Goal: Task Accomplishment & Management: Use online tool/utility

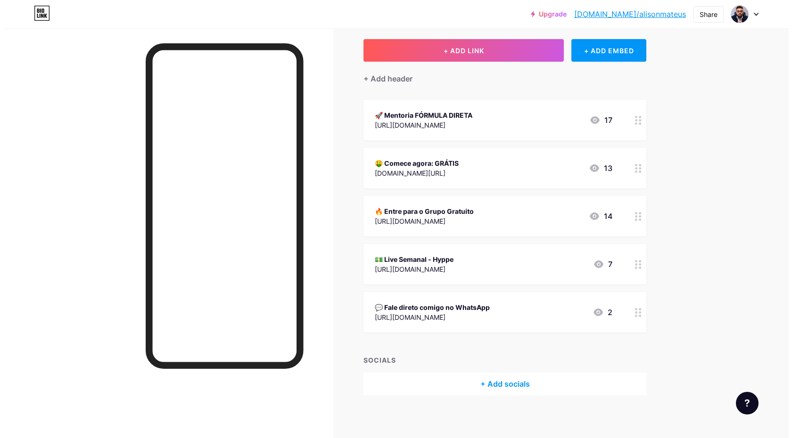
scroll to position [52, 0]
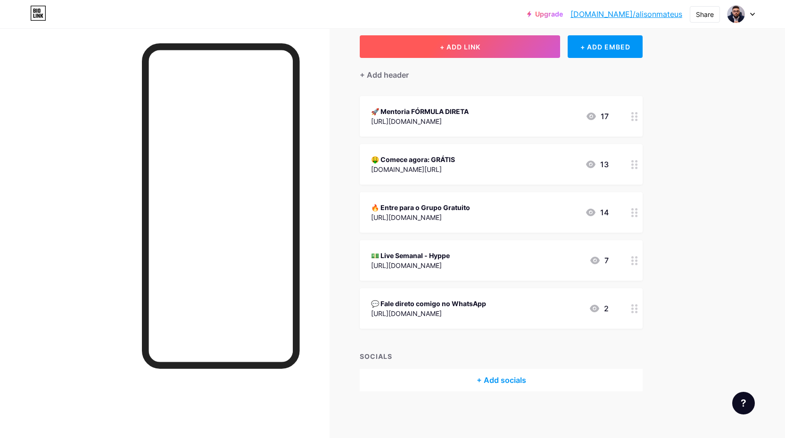
click at [540, 54] on button "+ ADD LINK" at bounding box center [460, 46] width 200 height 23
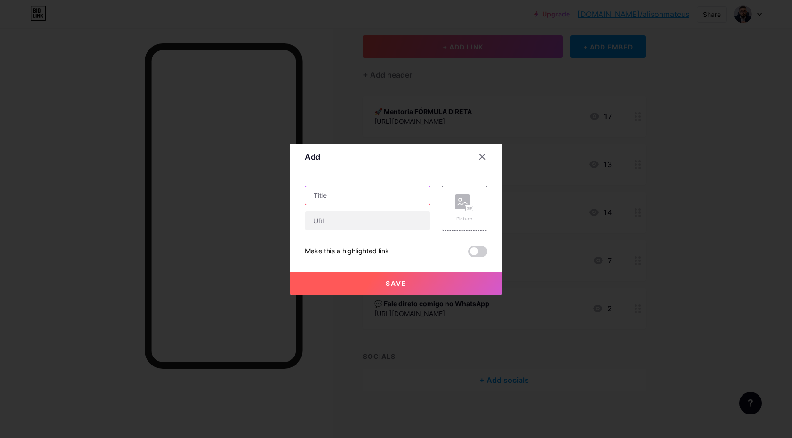
click at [397, 199] on input "text" at bounding box center [367, 195] width 124 height 19
type input "Melhor Automação + IA"
click at [389, 220] on input "text" at bounding box center [367, 221] width 124 height 19
paste input "[URL][DOMAIN_NAME]"
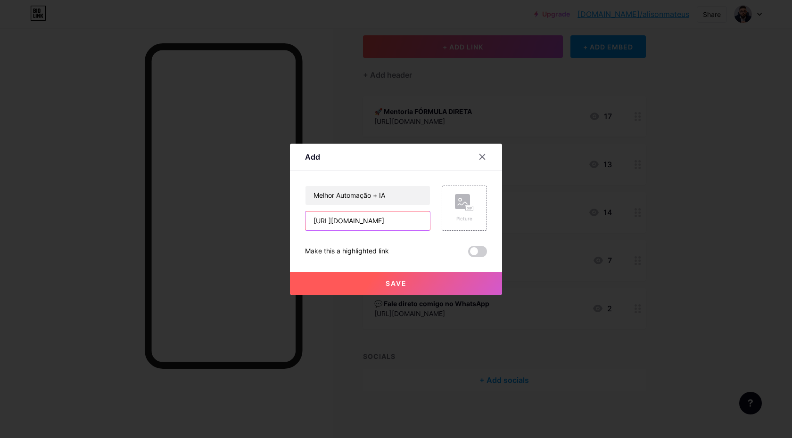
type input "[URL][DOMAIN_NAME]"
click at [463, 279] on button "Save" at bounding box center [396, 283] width 212 height 23
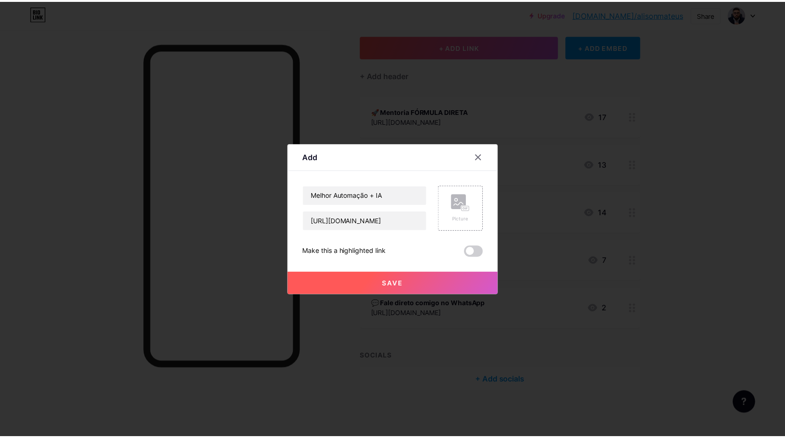
scroll to position [0, 0]
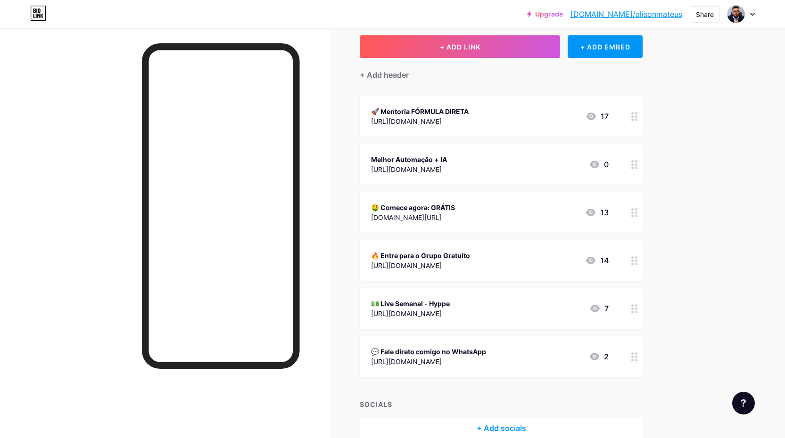
click at [426, 170] on div "[URL][DOMAIN_NAME]" at bounding box center [409, 170] width 76 height 10
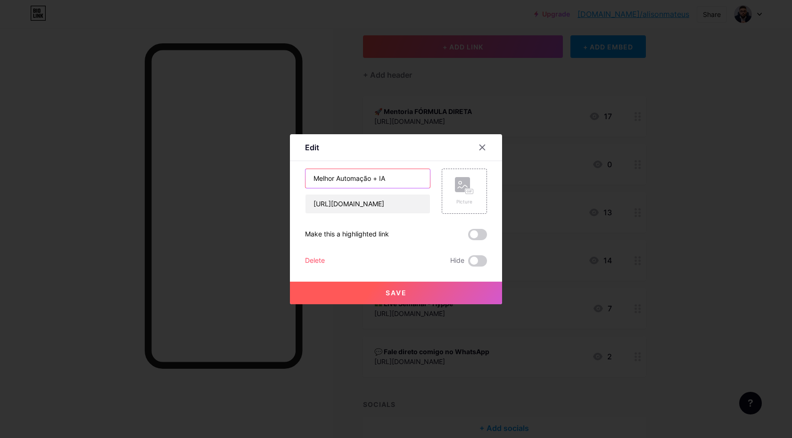
click at [313, 176] on input "Melhor Automação + IA" at bounding box center [367, 178] width 124 height 19
type input "🤖 Melhor Automação + IA"
click at [413, 299] on button "Save" at bounding box center [396, 293] width 212 height 23
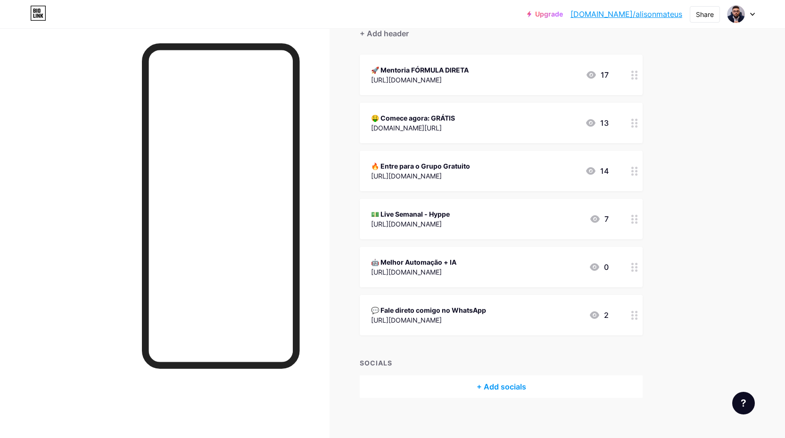
scroll to position [100, 0]
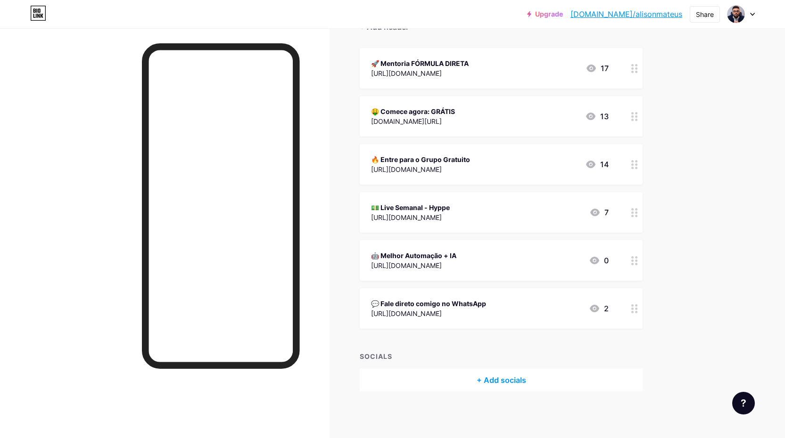
click at [634, 311] on div at bounding box center [635, 309] width 16 height 41
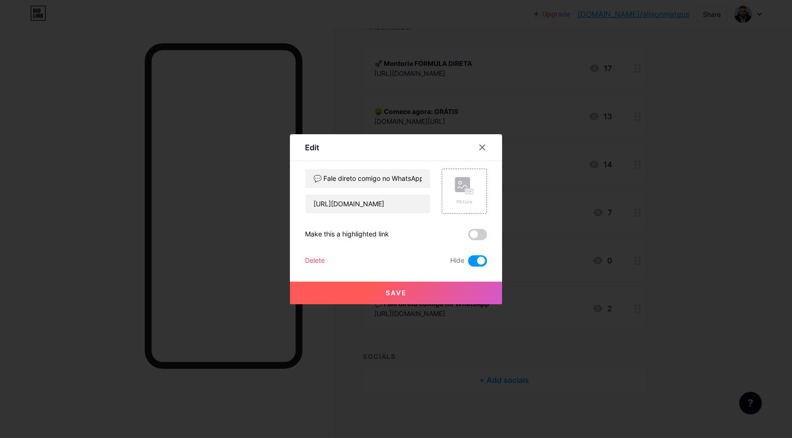
click at [479, 263] on span at bounding box center [477, 261] width 19 height 11
click at [468, 264] on input "checkbox" at bounding box center [468, 264] width 0 height 0
click at [468, 296] on button "Save" at bounding box center [396, 293] width 212 height 23
